Goal: Find specific page/section: Find specific page/section

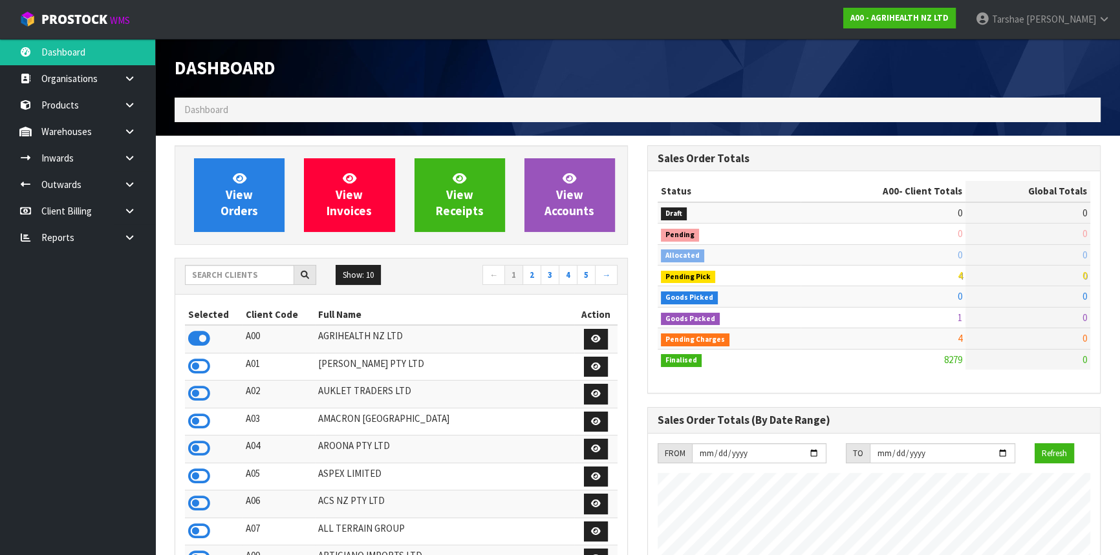
scroll to position [977, 472]
click at [223, 278] on input "text" at bounding box center [239, 275] width 109 height 20
type input "K01"
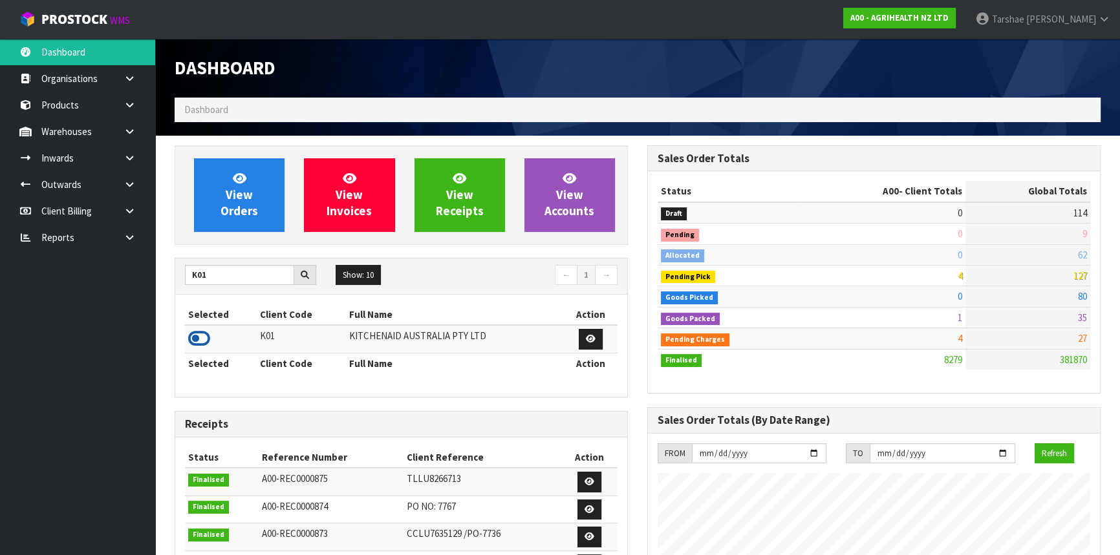
click at [204, 343] on icon at bounding box center [199, 338] width 22 height 19
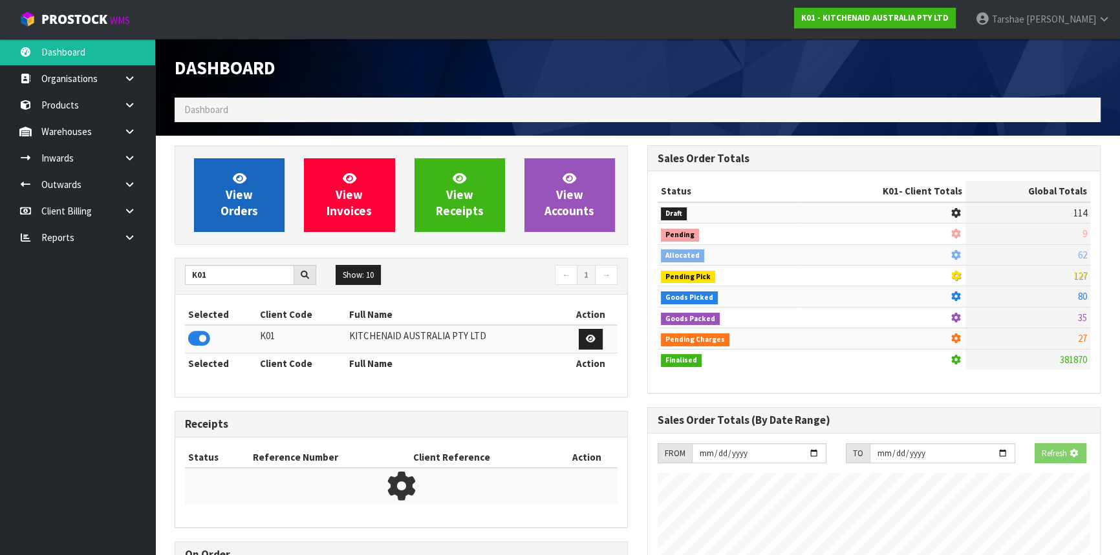
scroll to position [645583, 645916]
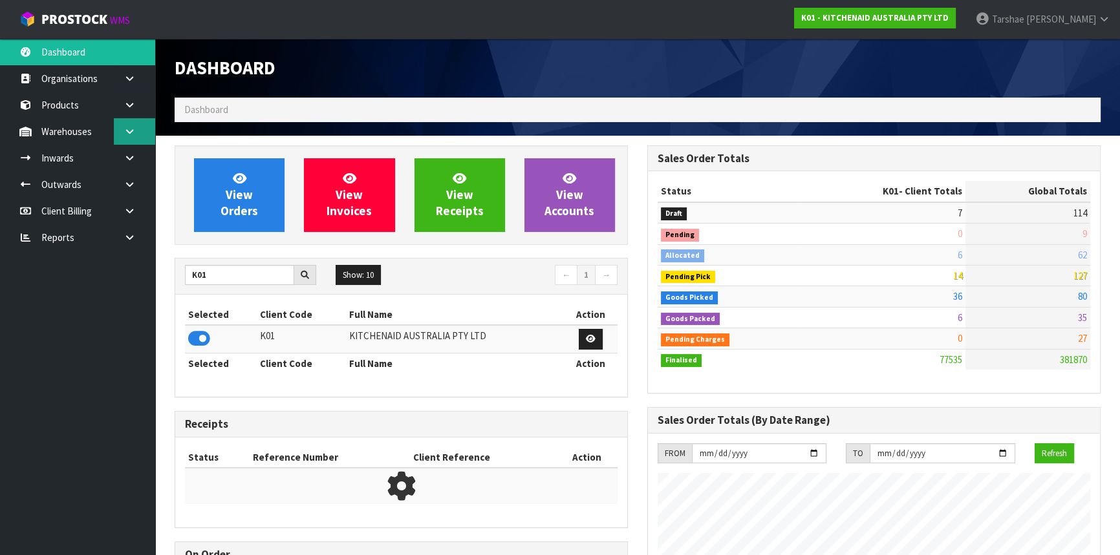
click at [122, 129] on link at bounding box center [134, 131] width 41 height 27
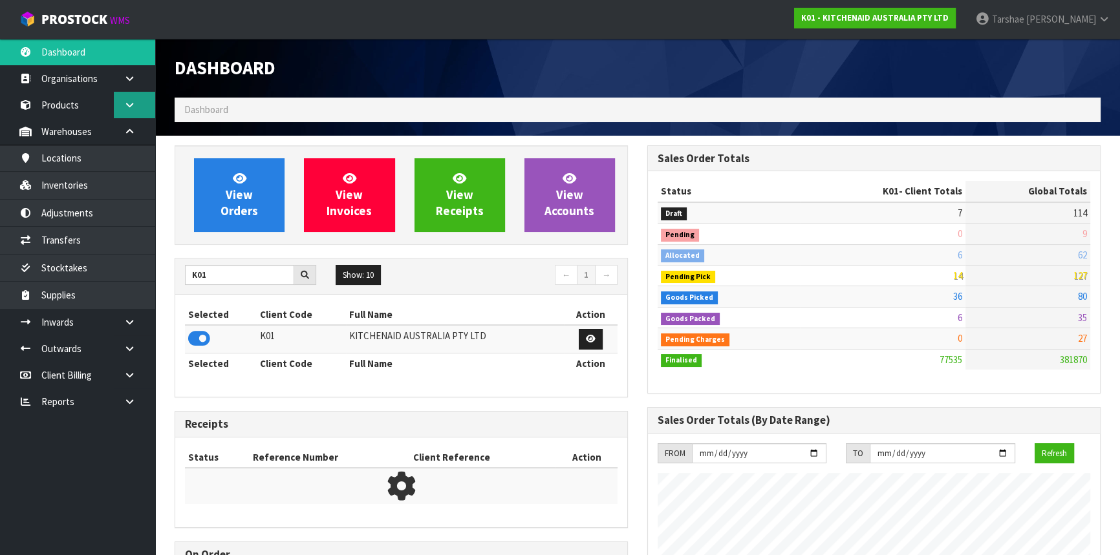
scroll to position [977, 472]
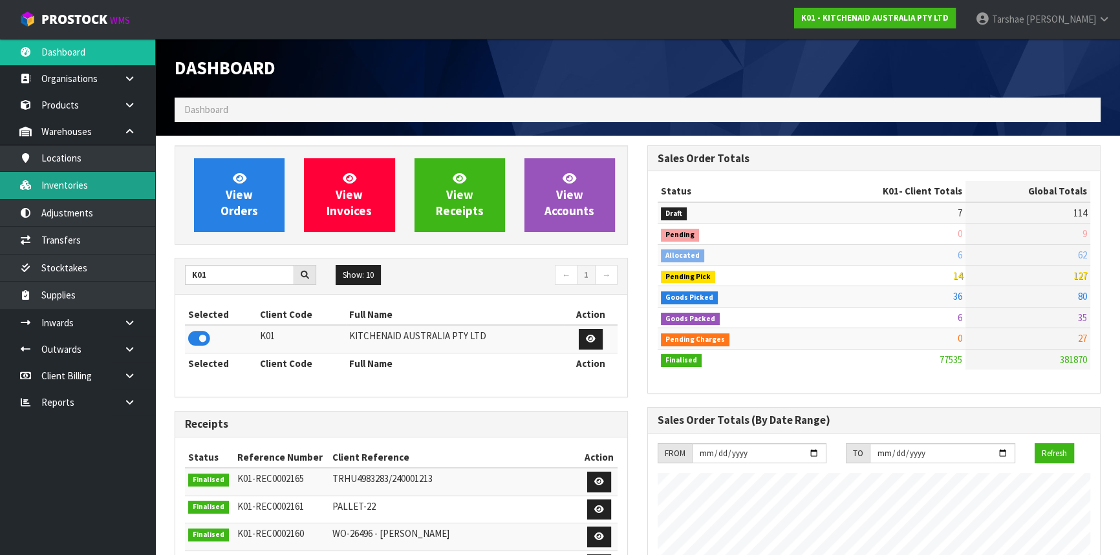
click at [109, 181] on link "Inventories" at bounding box center [77, 185] width 155 height 27
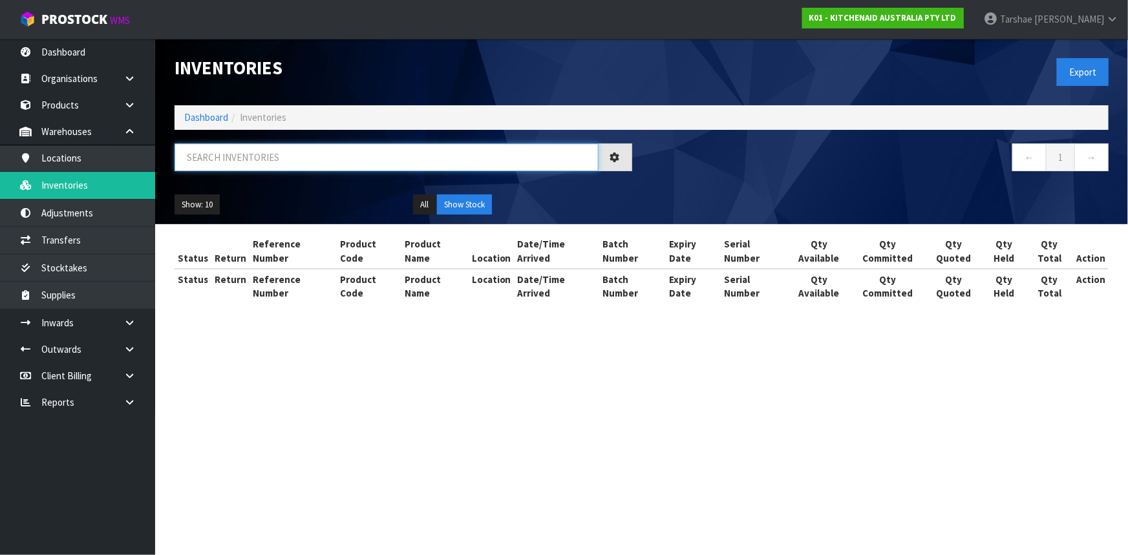
click at [260, 164] on input "text" at bounding box center [387, 157] width 424 height 28
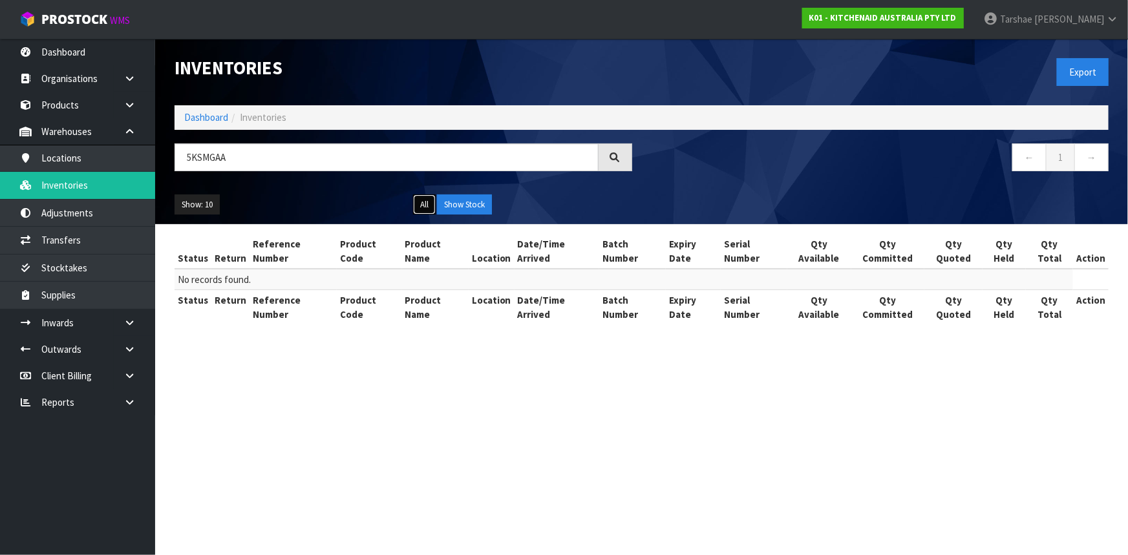
click at [428, 208] on button "All" at bounding box center [424, 205] width 23 height 21
click at [207, 153] on input "5KSMGAA" at bounding box center [387, 157] width 424 height 28
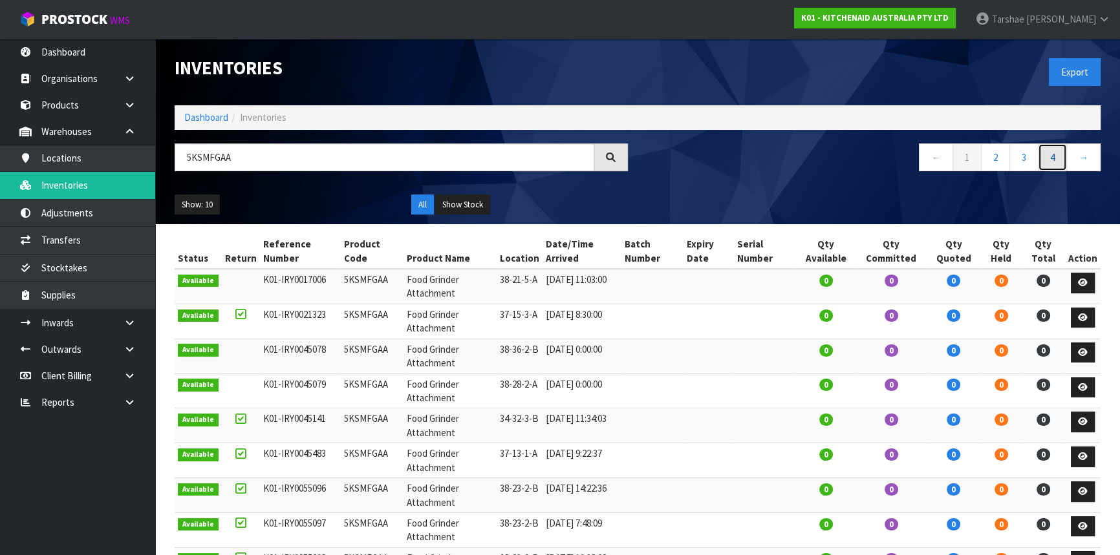
click at [1050, 161] on link "4" at bounding box center [1051, 157] width 29 height 28
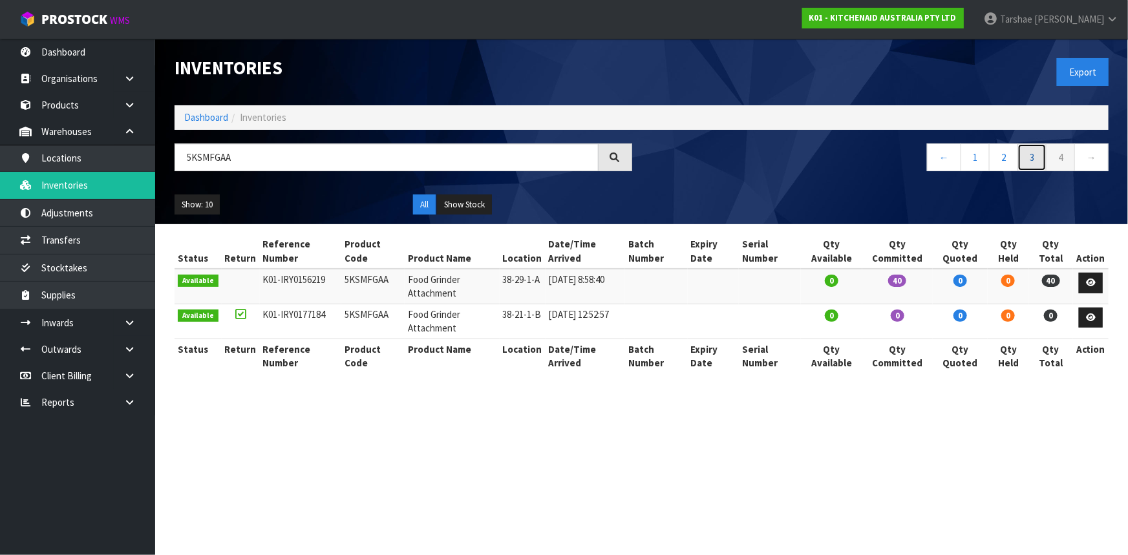
click at [1026, 159] on link "3" at bounding box center [1031, 157] width 29 height 28
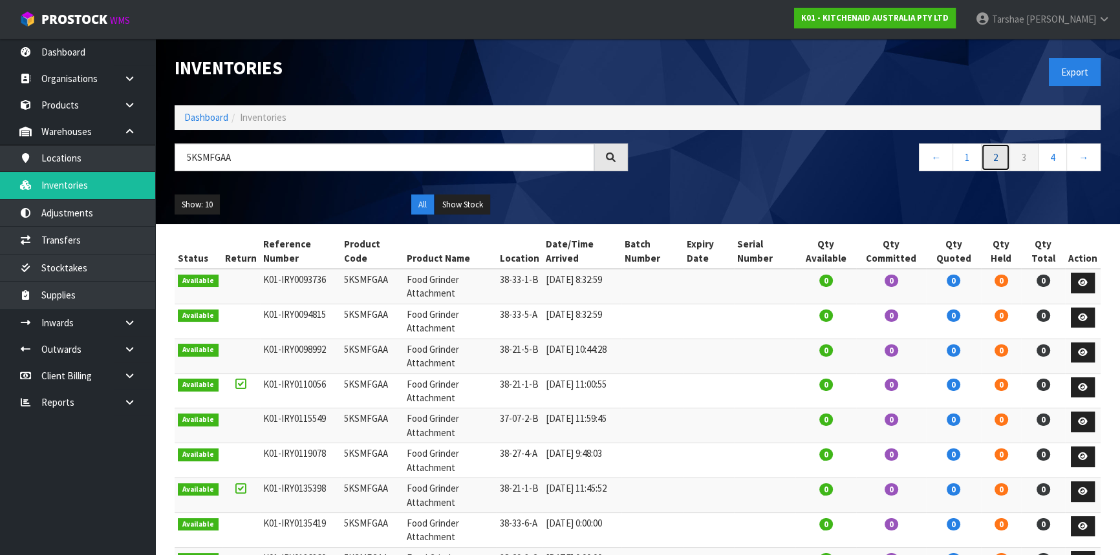
click at [989, 156] on link "2" at bounding box center [995, 157] width 29 height 28
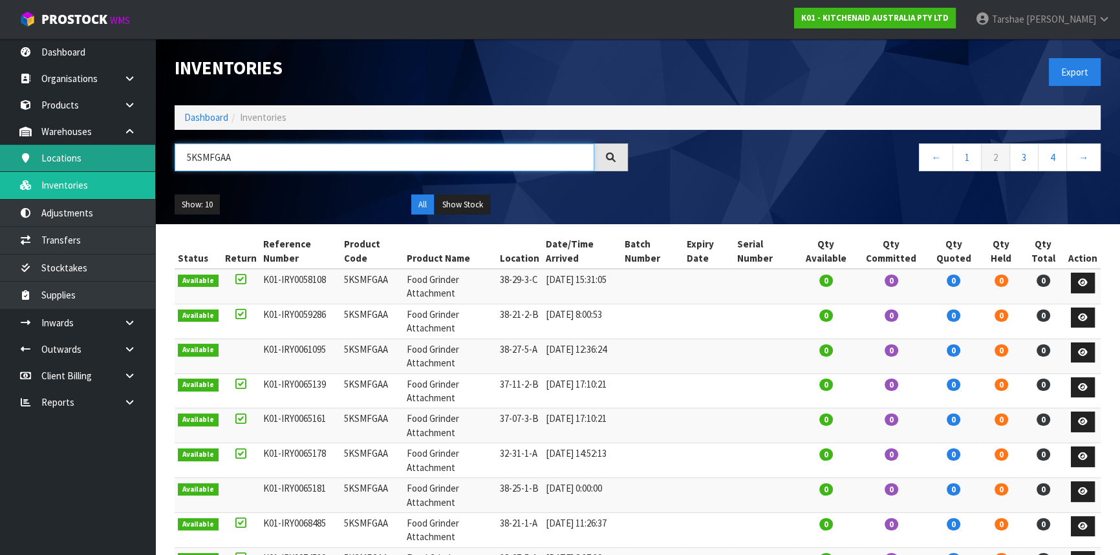
drag, startPoint x: 263, startPoint y: 164, endPoint x: 75, endPoint y: 160, distance: 188.1
click at [75, 160] on body "Toggle navigation ProStock WMS K01 - KITCHENAID AUSTRALIA PTY LTD Tarshae Grayd…" at bounding box center [560, 277] width 1120 height 555
type input "FOOD GRINDER"
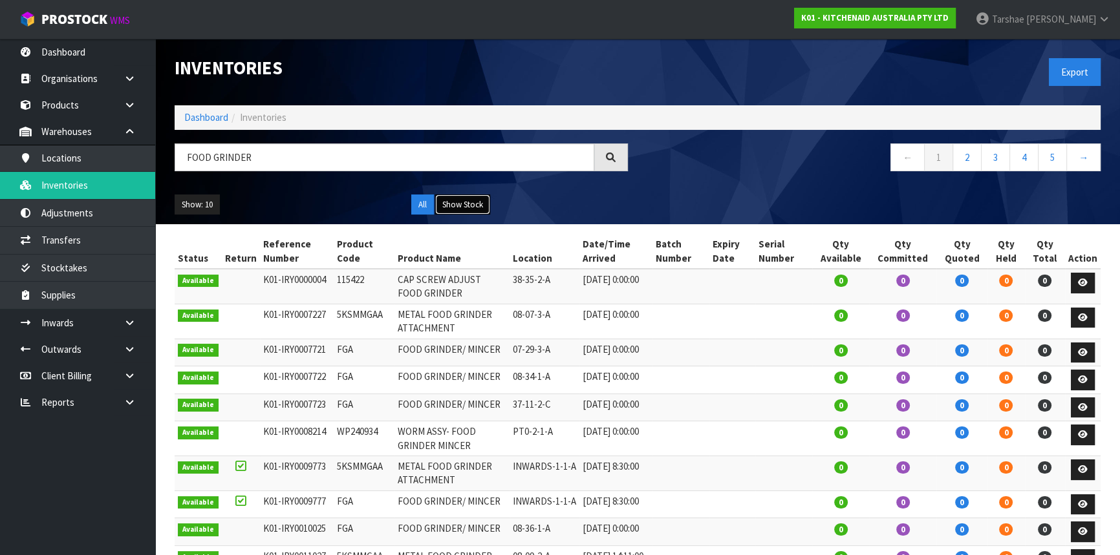
click at [462, 207] on button "Show Stock" at bounding box center [462, 205] width 55 height 21
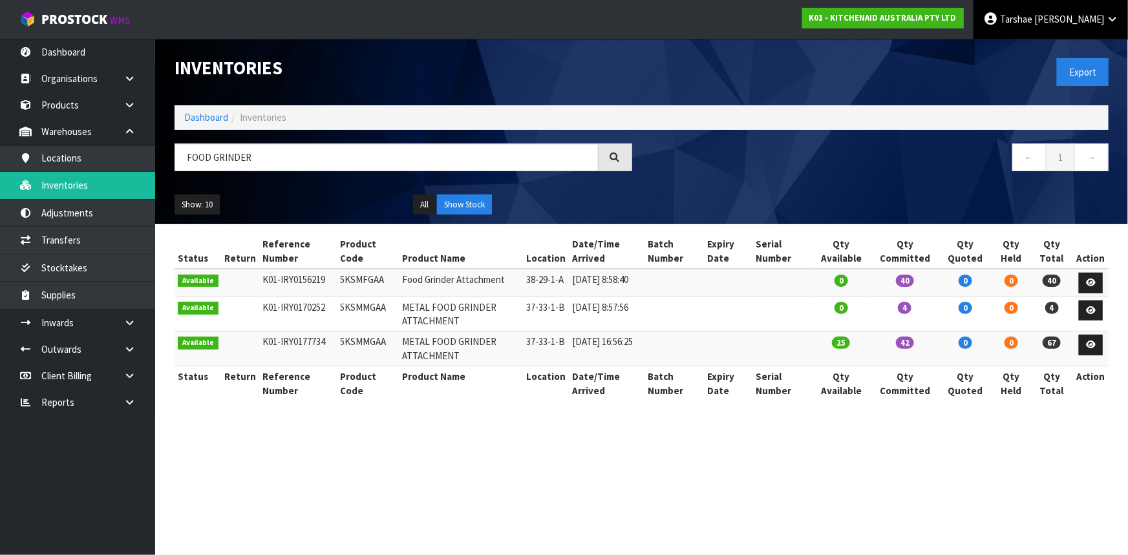
drag, startPoint x: 1111, startPoint y: 11, endPoint x: 1088, endPoint y: 29, distance: 29.5
click at [1111, 12] on link "Tarshae Graydon" at bounding box center [1050, 19] width 154 height 39
click at [1070, 49] on link "Logout" at bounding box center [1076, 51] width 102 height 17
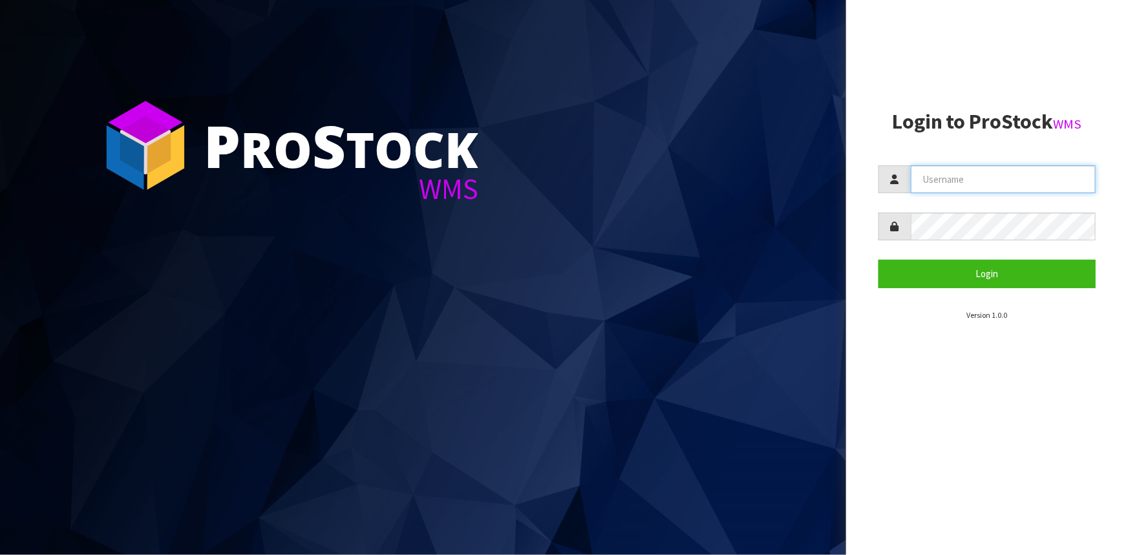
click at [937, 180] on input "text" at bounding box center [1003, 179] width 185 height 28
type input "[PERSON_NAME][EMAIL_ADDRESS][DOMAIN_NAME]"
click at [878, 260] on button "Login" at bounding box center [986, 274] width 217 height 28
